Goal: Task Accomplishment & Management: Complete application form

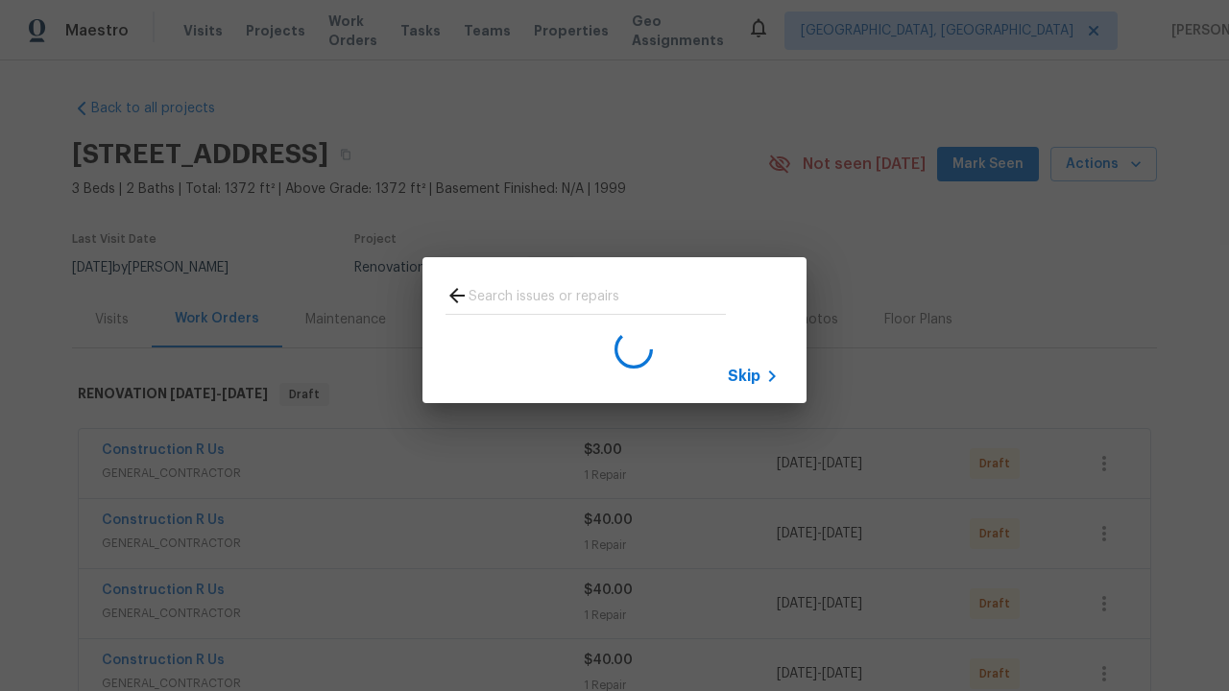
click at [744, 375] on span "Skip" at bounding box center [744, 376] width 33 height 19
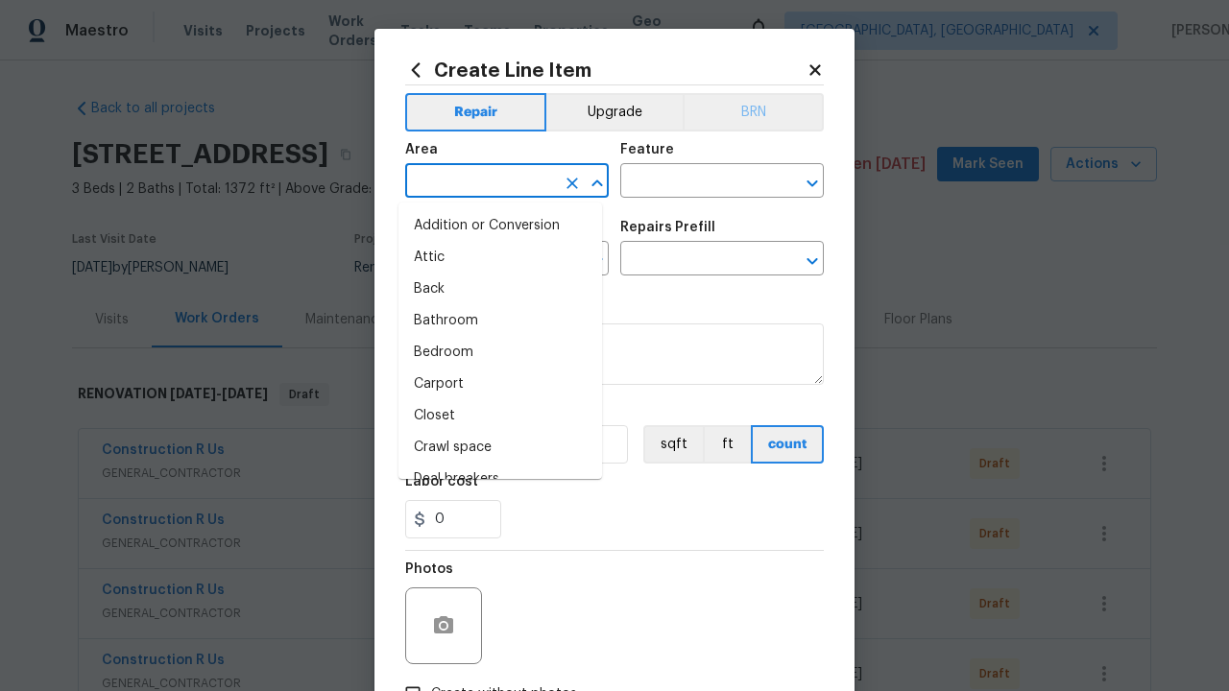
click at [492, 352] on li "Bedroom" at bounding box center [500, 353] width 204 height 32
type input "Bedroom"
type input "Flooring"
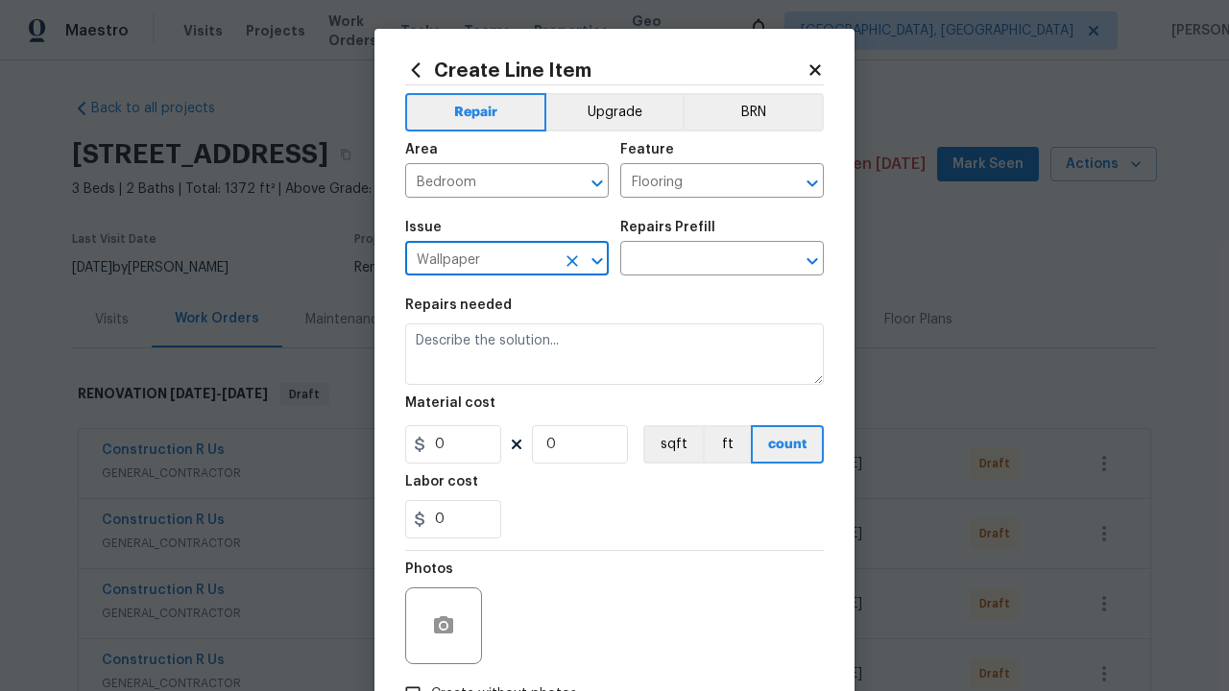
type input "Wallpaper"
click at [687, 261] on input "text" at bounding box center [695, 261] width 150 height 30
type input "Remove"
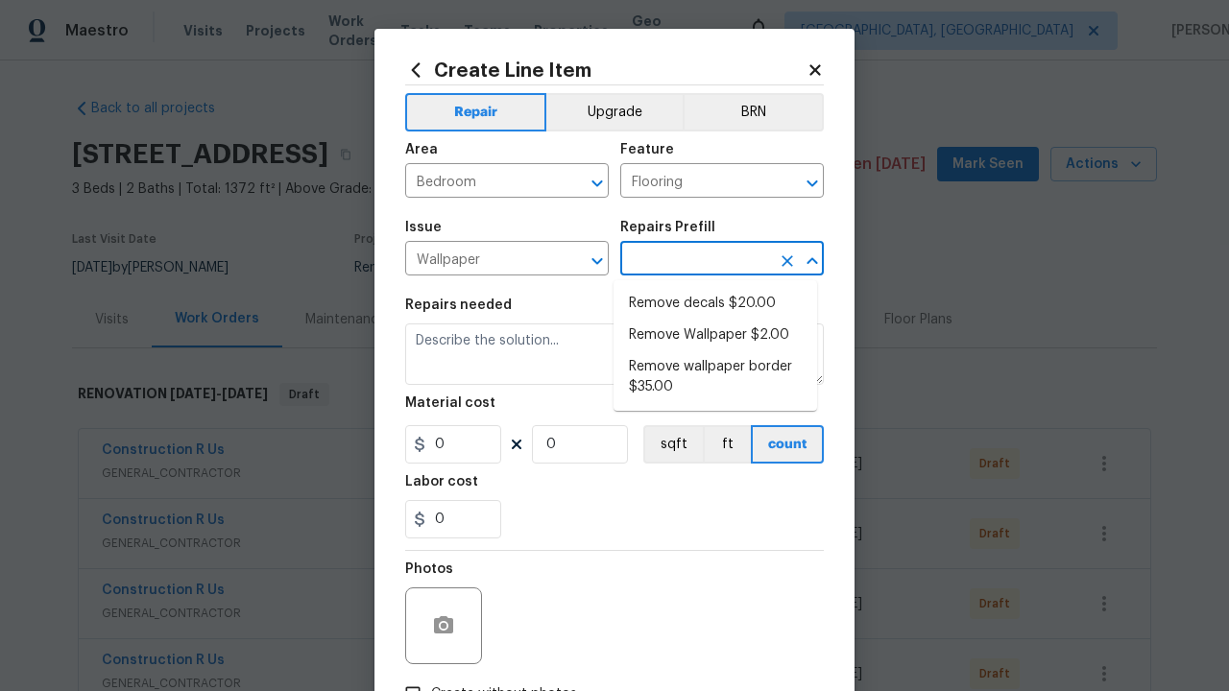
click at [715, 303] on li "Remove decals $20.00" at bounding box center [715, 304] width 204 height 32
type input "Walls and Ceiling"
type input "Remove decals $20.00"
type textarea "Remove decals from door/wall/ceiling"
type input "20"
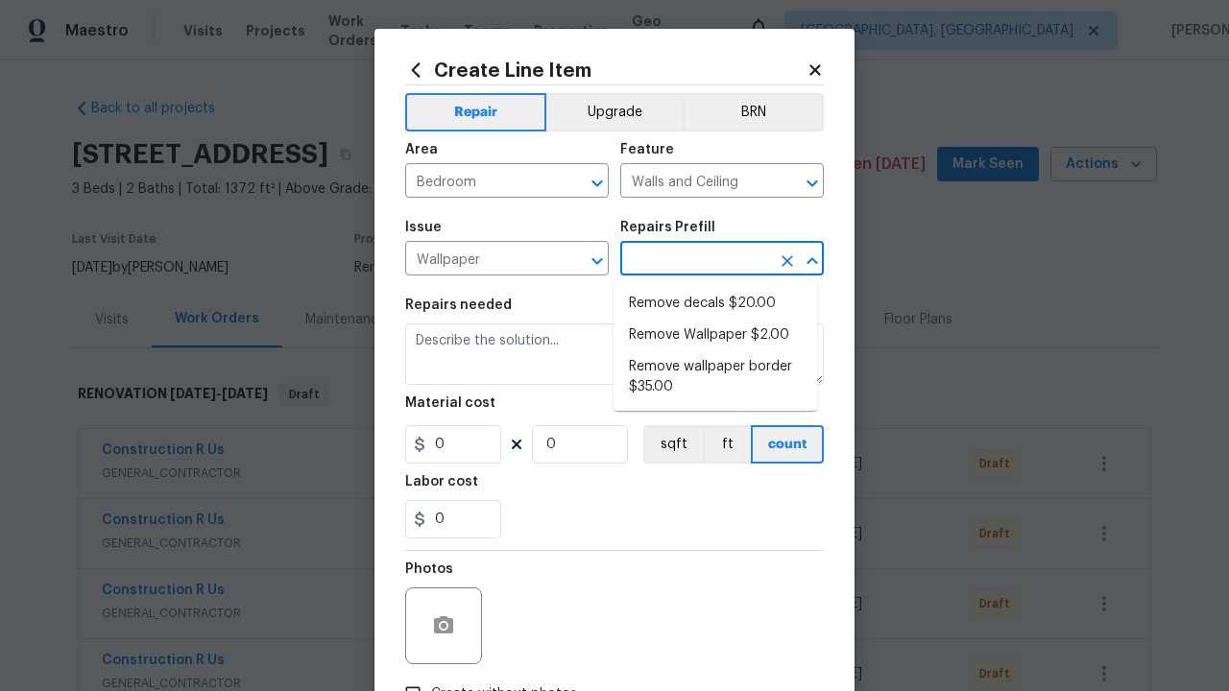
type input "1"
type input "Remove decals $20.00"
type input "2"
click at [664, 445] on button "sqft" at bounding box center [673, 444] width 60 height 38
click at [405, 676] on input "Create without photos" at bounding box center [413, 694] width 36 height 36
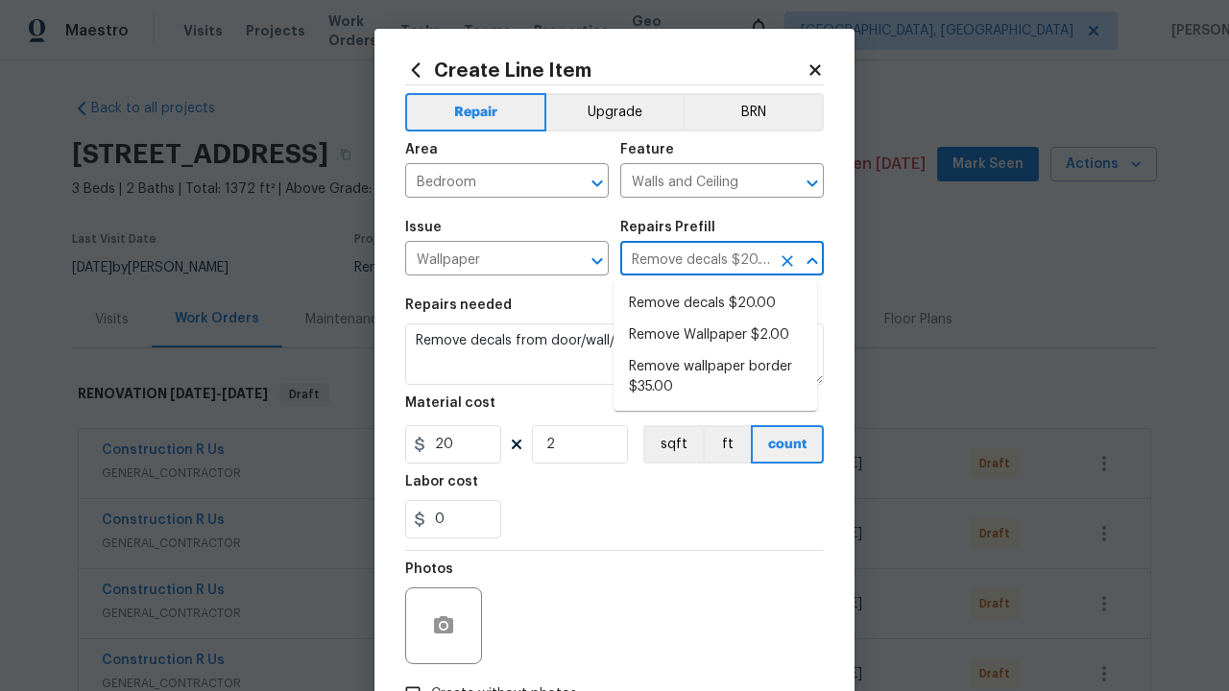
checkbox input "true"
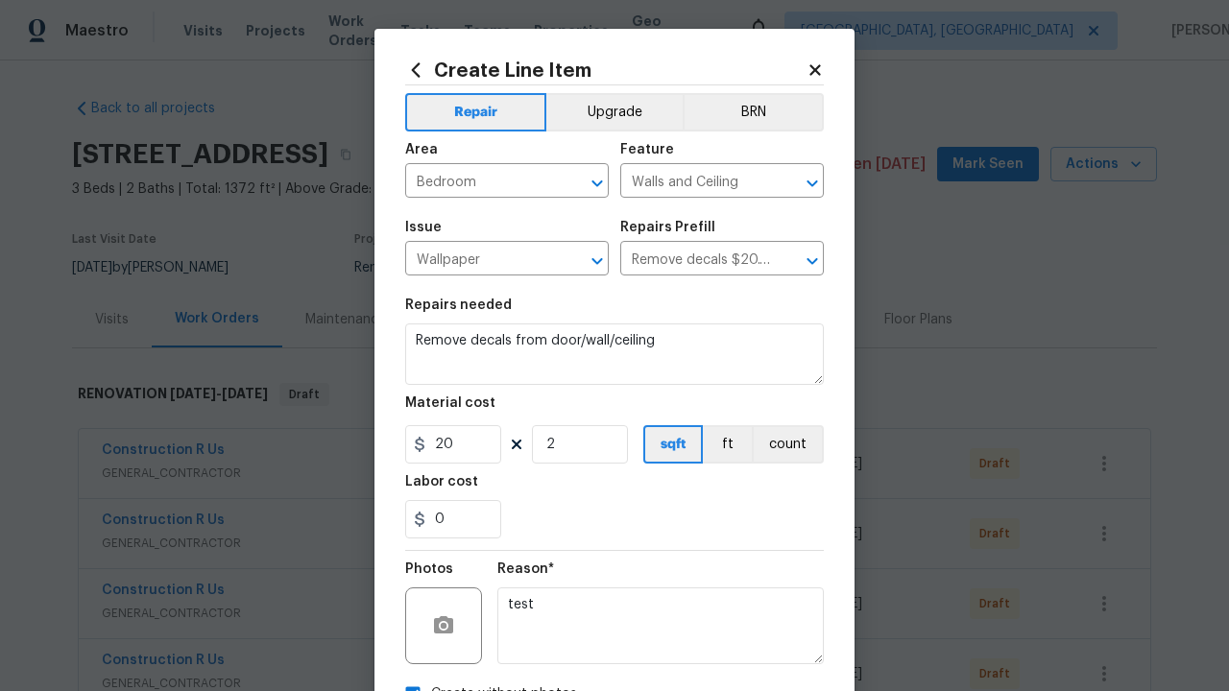
scroll to position [22, 0]
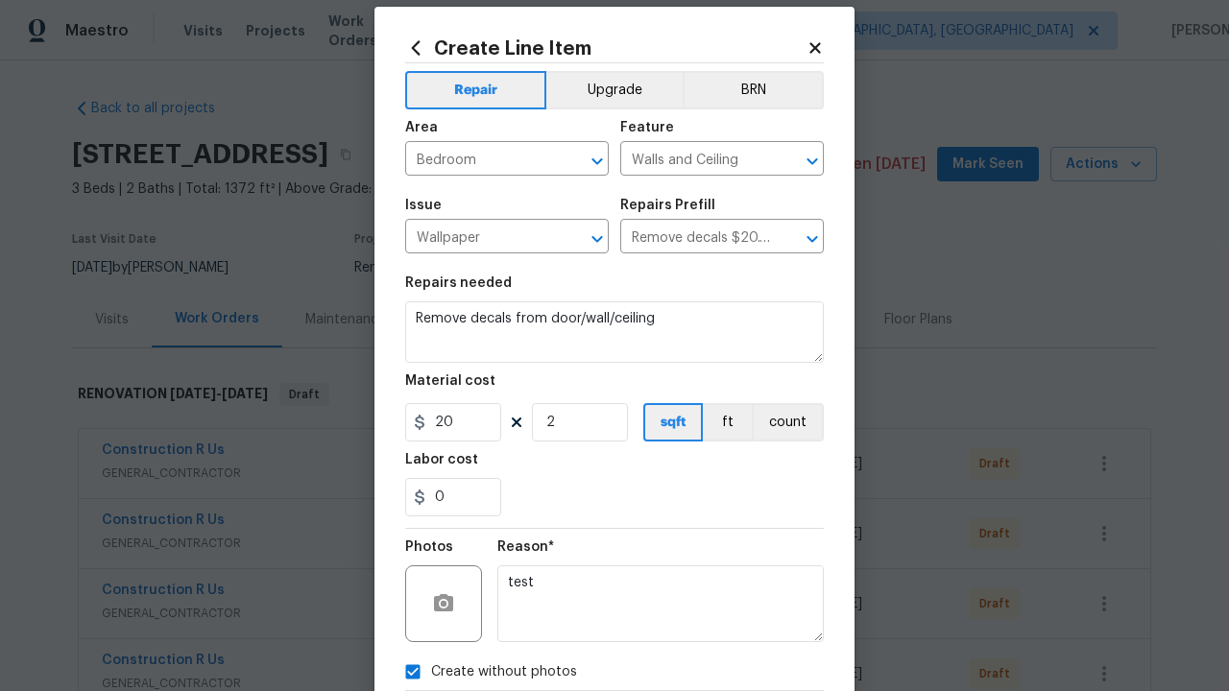
type textarea "test"
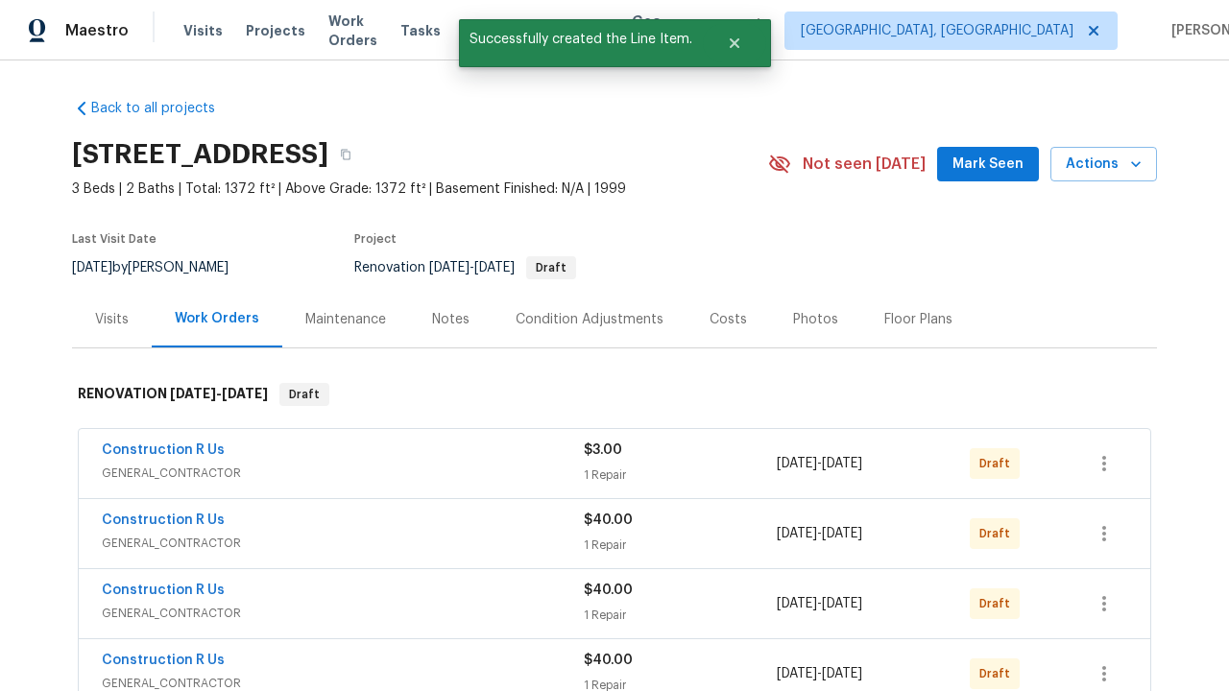
checkbox input "true"
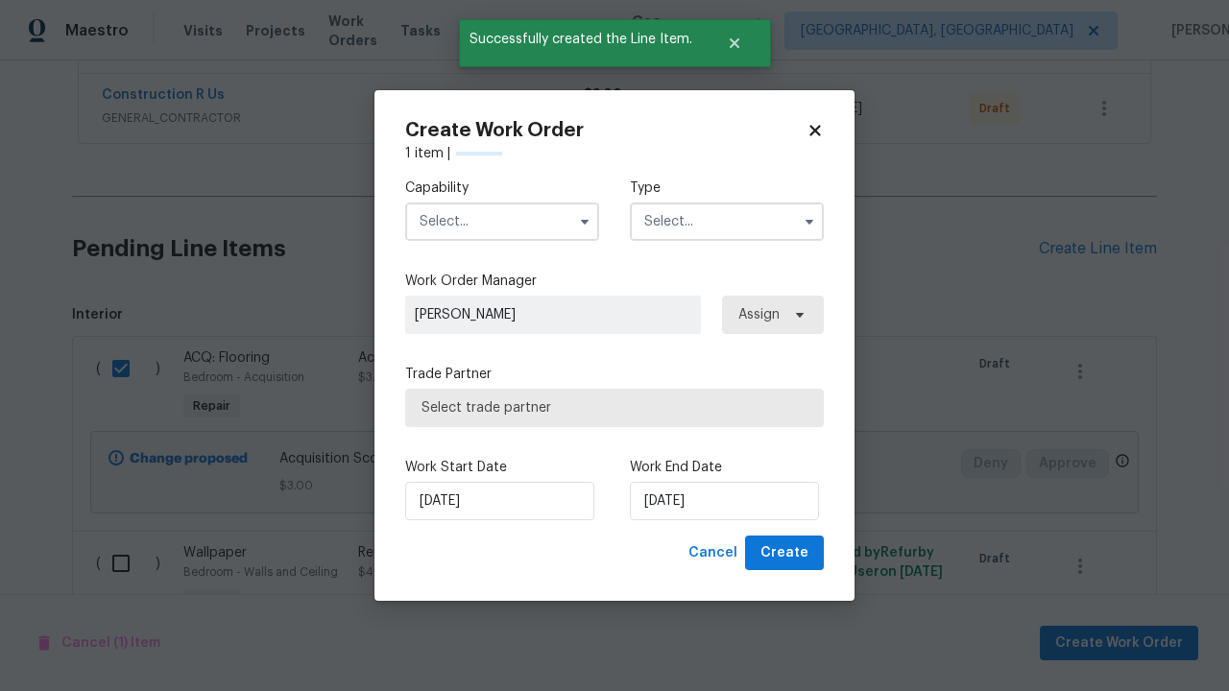
click at [502, 221] on input "text" at bounding box center [502, 222] width 194 height 38
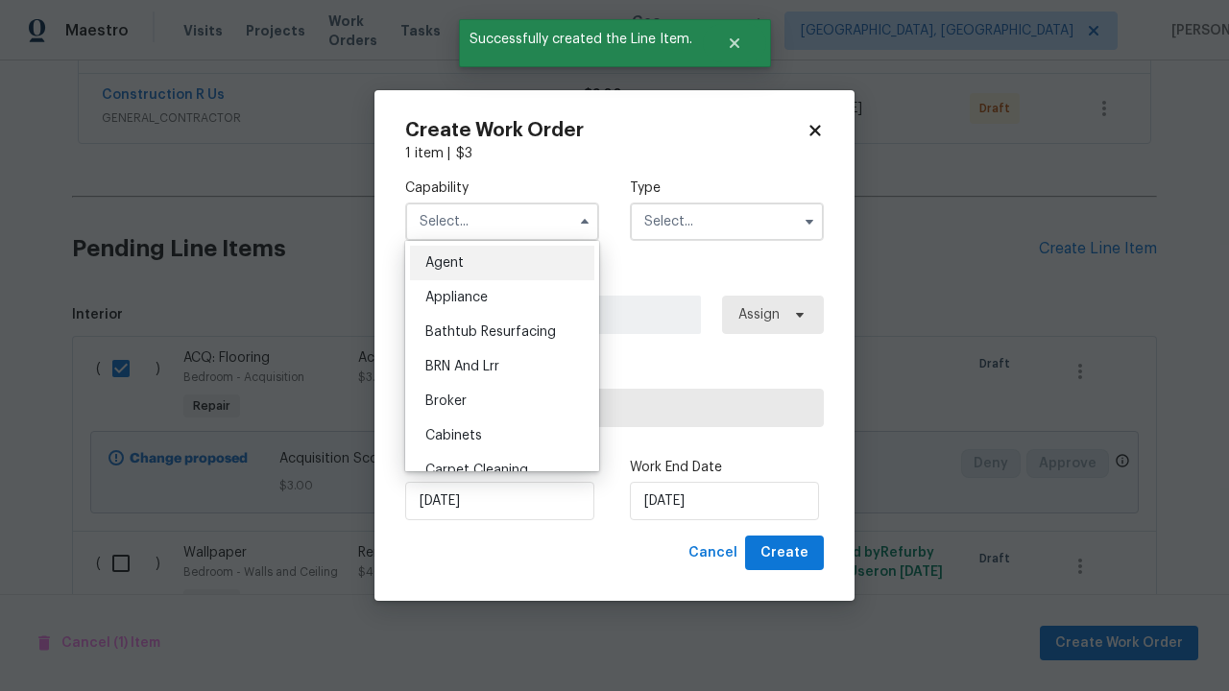
type input "General Contractor"
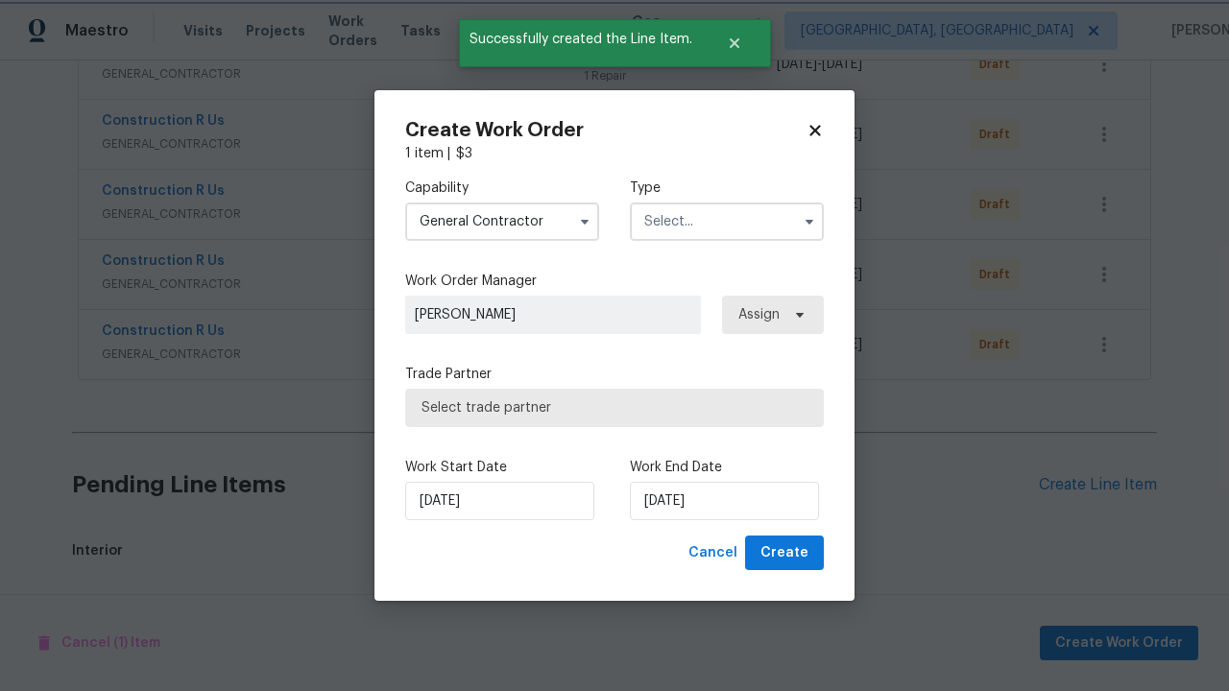
scroll to position [844, 0]
click at [727, 221] on input "text" at bounding box center [727, 222] width 194 height 38
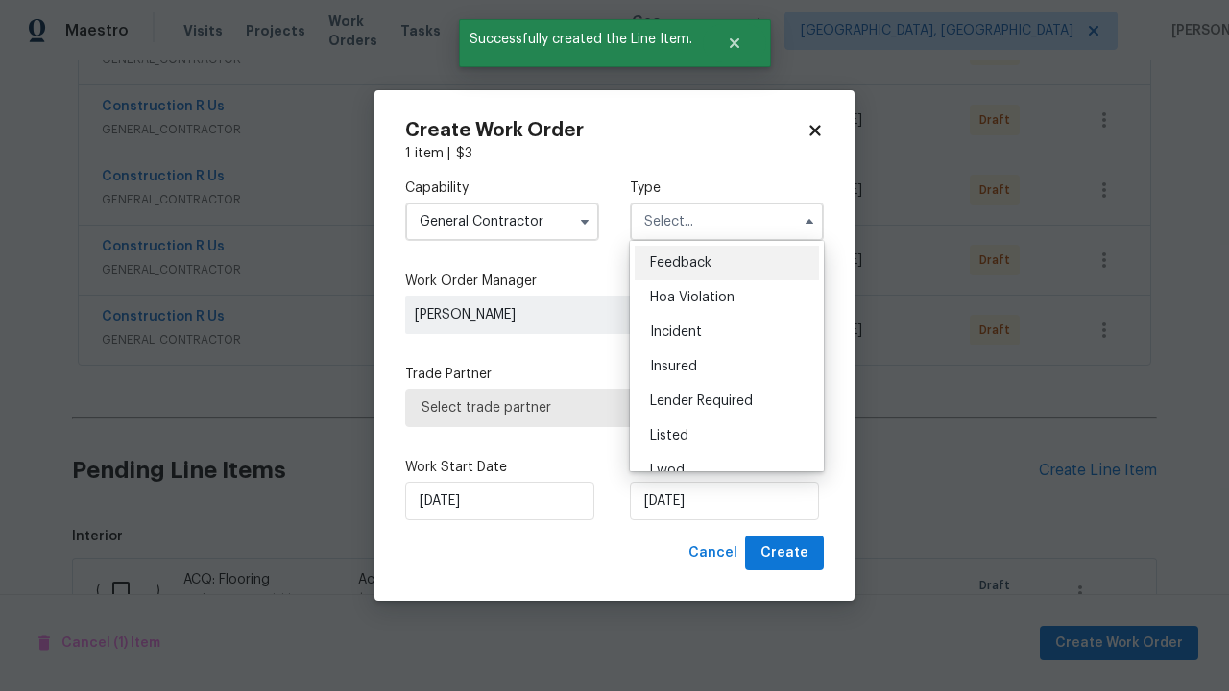
scroll to position [1406, 0]
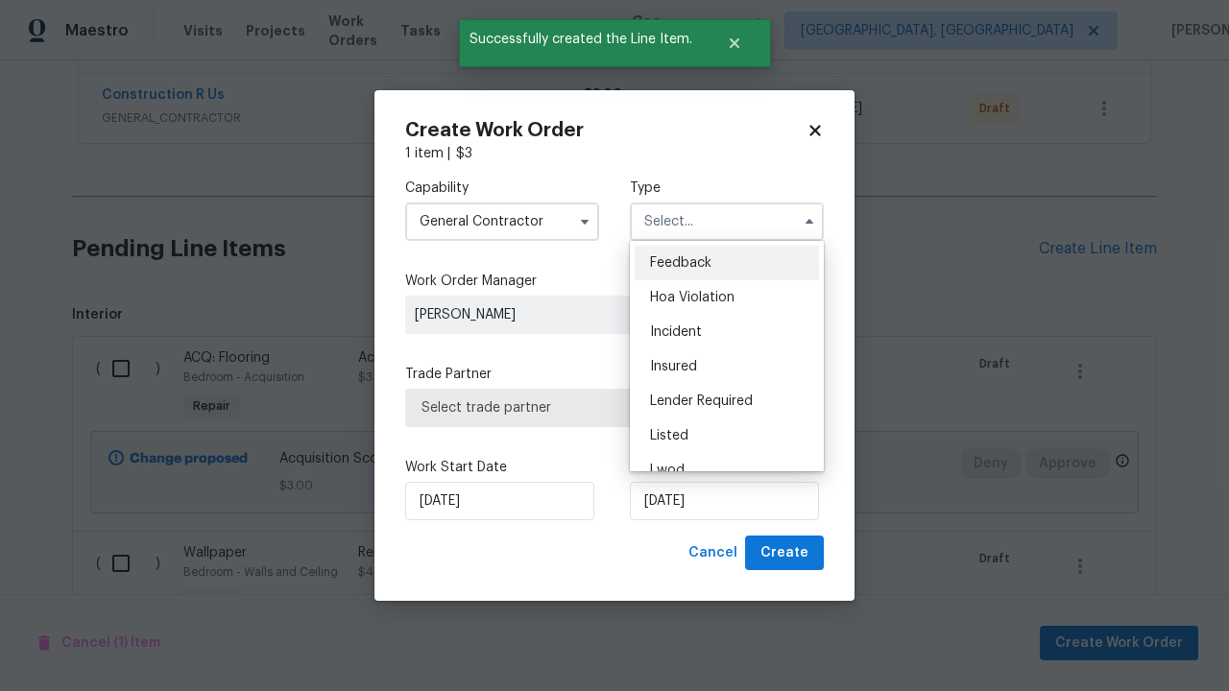
click at [684, 567] on span "Renovation" at bounding box center [685, 573] width 71 height 13
type input "Renovation"
click at [600, 407] on span "Select trade partner" at bounding box center [614, 407] width 386 height 19
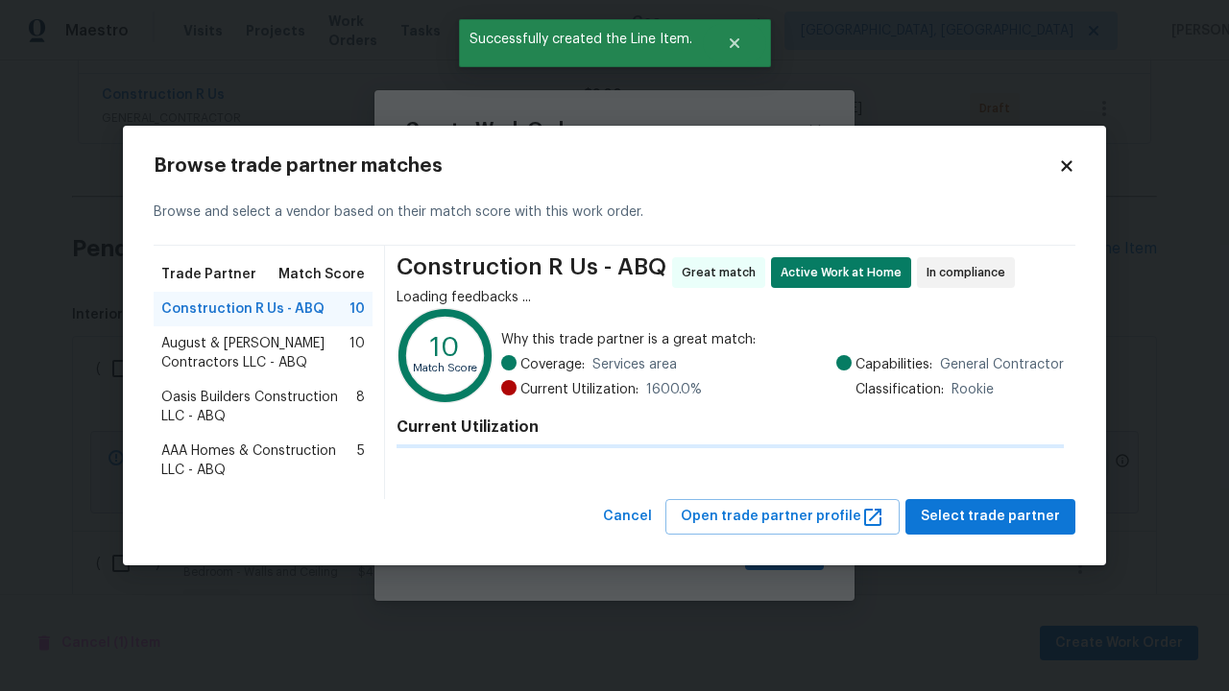
click at [995, 516] on span "Select trade partner" at bounding box center [990, 517] width 139 height 24
click at [786, 553] on span "Create" at bounding box center [784, 553] width 48 height 24
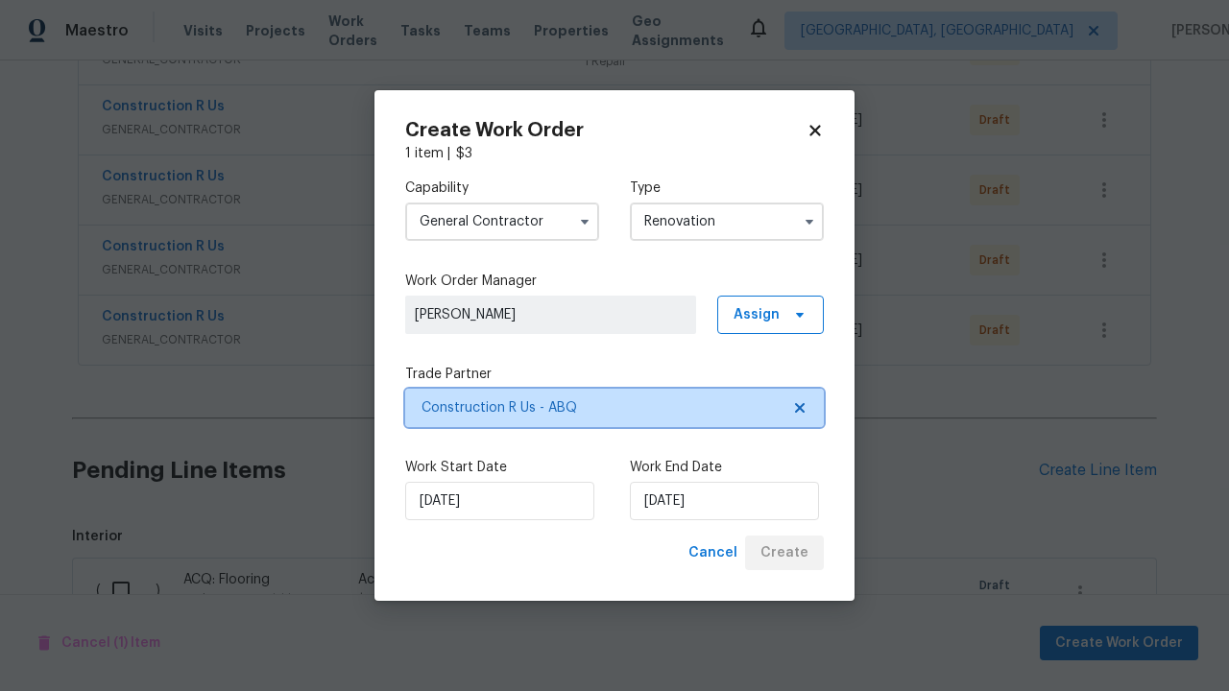
scroll to position [1406, 0]
